Goal: Task Accomplishment & Management: Use online tool/utility

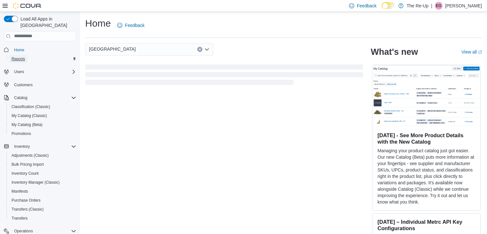
click at [25, 55] on link "Reports" at bounding box center [18, 59] width 19 height 8
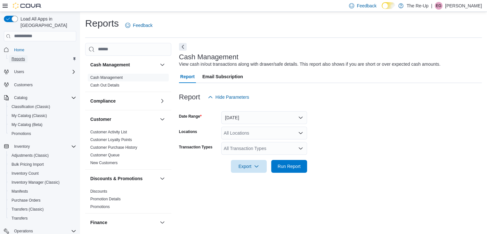
scroll to position [2, 0]
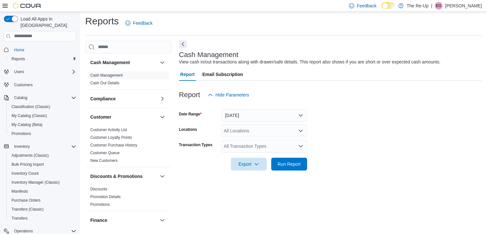
click at [182, 47] on button "Next" at bounding box center [183, 44] width 8 height 8
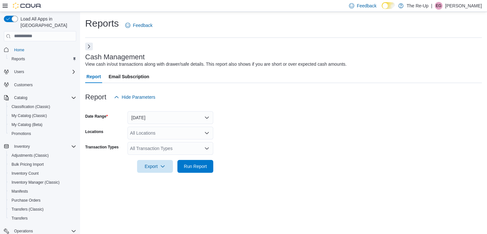
scroll to position [0, 0]
click at [170, 132] on div "All Locations" at bounding box center [170, 132] width 86 height 13
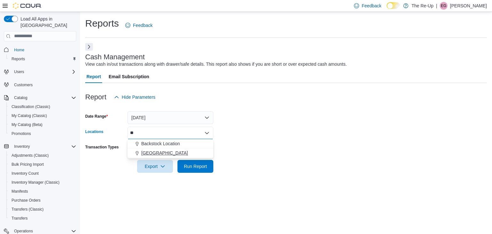
type input "**"
click at [155, 154] on span "[GEOGRAPHIC_DATA]" at bounding box center [164, 153] width 47 height 6
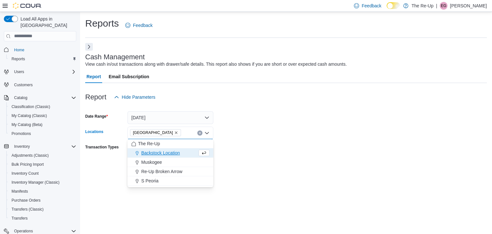
click at [266, 120] on form "Date Range [DATE] Locations [GEOGRAPHIC_DATA] Combo box. Selected. [GEOGRAPHIC_…" at bounding box center [286, 137] width 402 height 69
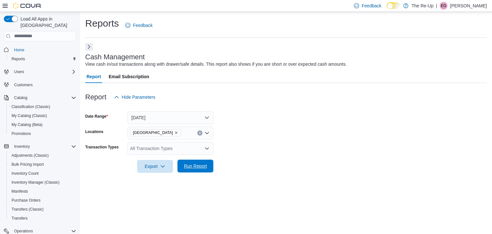
click at [196, 168] on span "Run Report" at bounding box center [195, 166] width 23 height 6
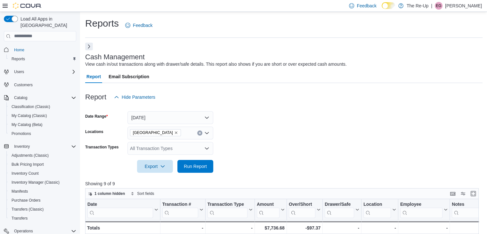
click at [91, 48] on button "Next" at bounding box center [89, 47] width 8 height 8
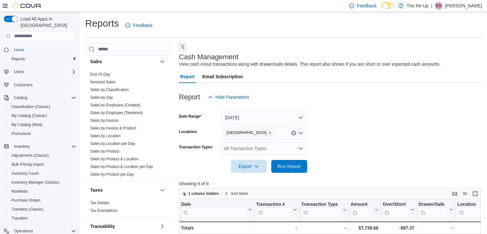
scroll to position [413, 0]
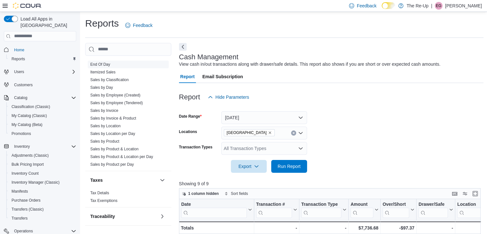
click at [101, 62] on link "End Of Day" at bounding box center [100, 64] width 20 height 4
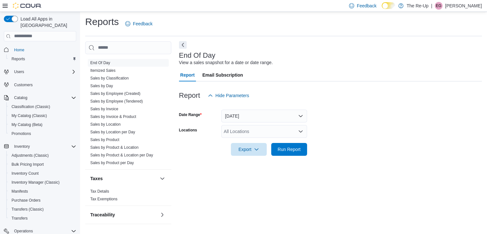
scroll to position [2, 0]
click at [184, 46] on button "Next" at bounding box center [183, 44] width 8 height 8
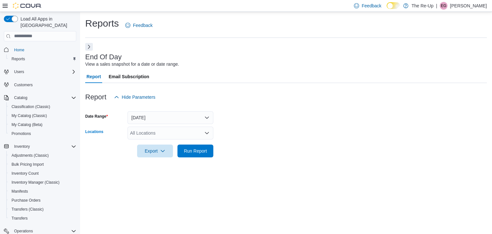
click at [147, 136] on div "All Locations" at bounding box center [170, 132] width 86 height 13
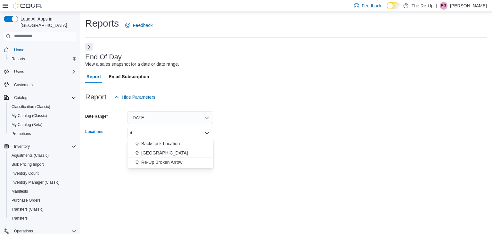
type input "*"
click at [155, 154] on span "[GEOGRAPHIC_DATA]" at bounding box center [164, 153] width 47 height 6
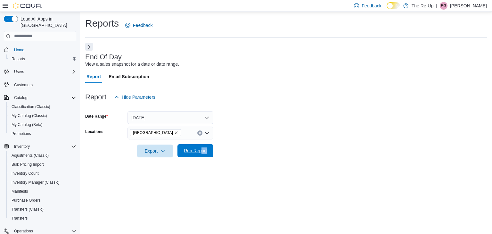
drag, startPoint x: 243, startPoint y: 152, endPoint x: 202, endPoint y: 151, distance: 41.6
click at [202, 151] on form "Date Range [DATE] Locations [GEOGRAPHIC_DATA] Export Run Report" at bounding box center [286, 130] width 402 height 54
click at [202, 151] on span "Run Report" at bounding box center [195, 150] width 23 height 6
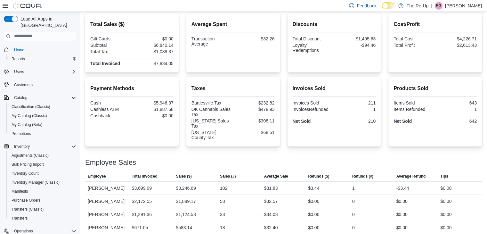
scroll to position [157, 0]
